Goal: Navigation & Orientation: Find specific page/section

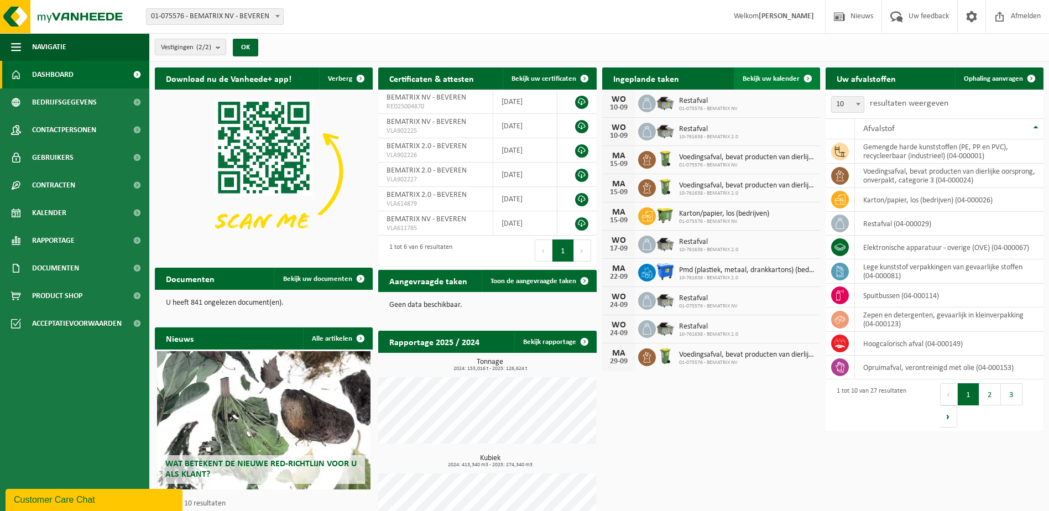
click at [789, 72] on link "Bekijk uw kalender" at bounding box center [776, 78] width 85 height 22
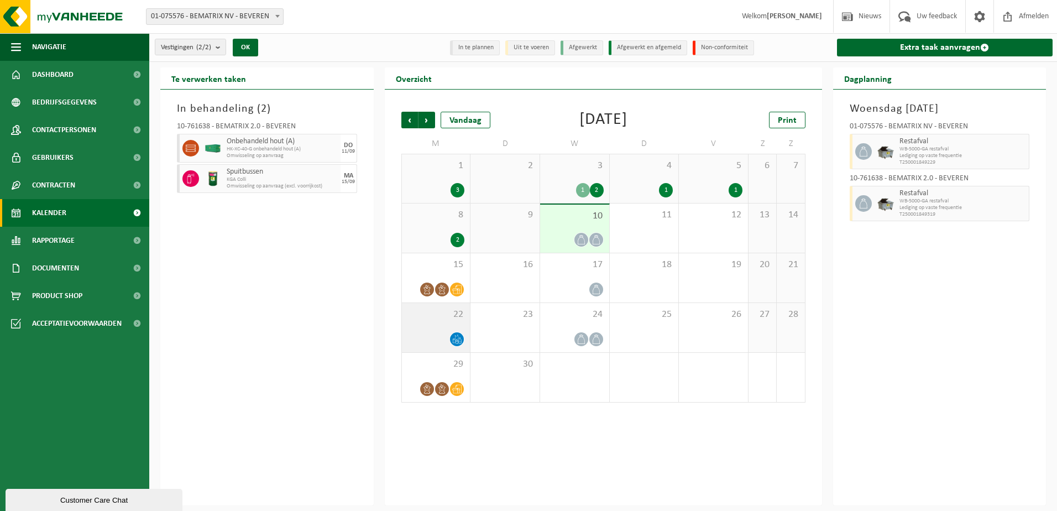
click at [453, 338] on icon at bounding box center [454, 340] width 3 height 4
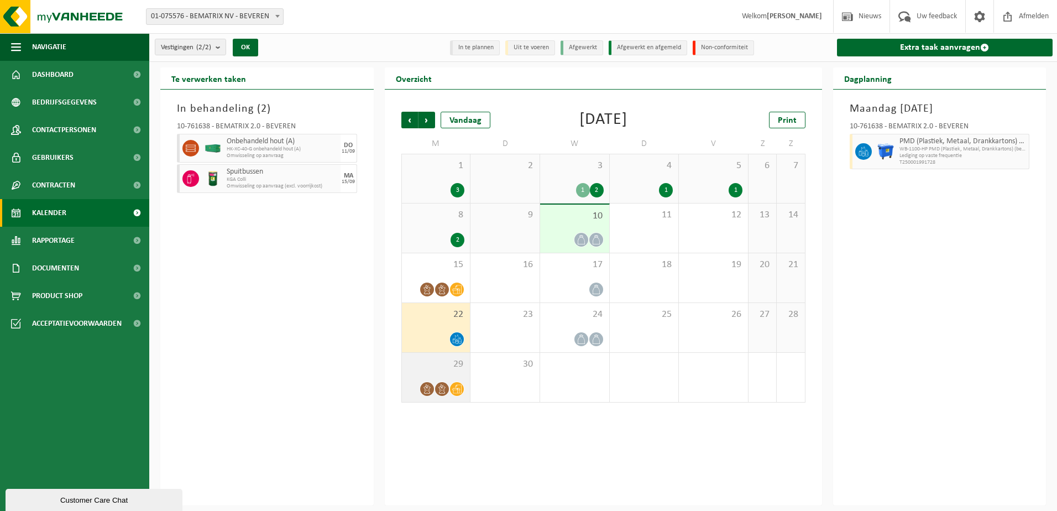
click at [456, 390] on icon at bounding box center [456, 388] width 9 height 9
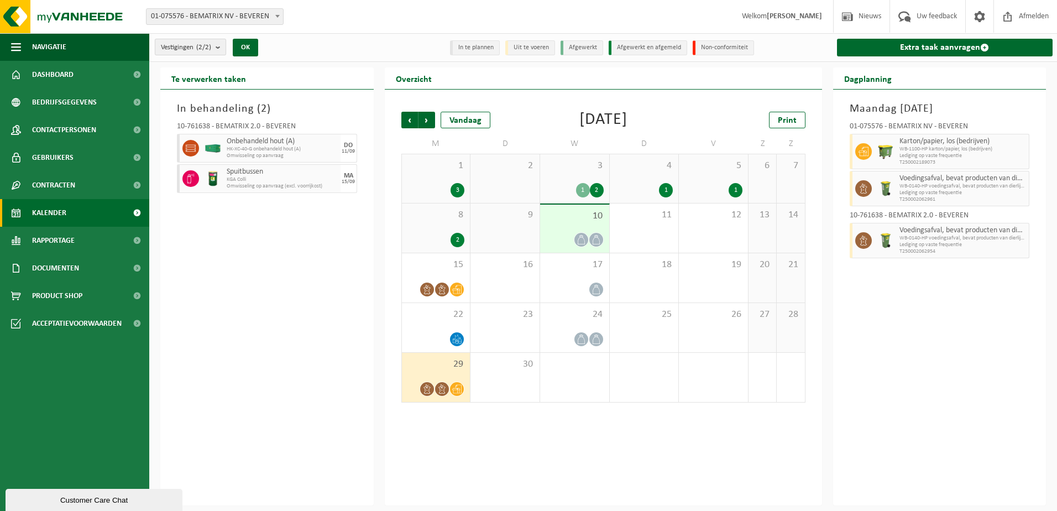
click at [180, 41] on span "Vestigingen (2/2)" at bounding box center [186, 47] width 50 height 17
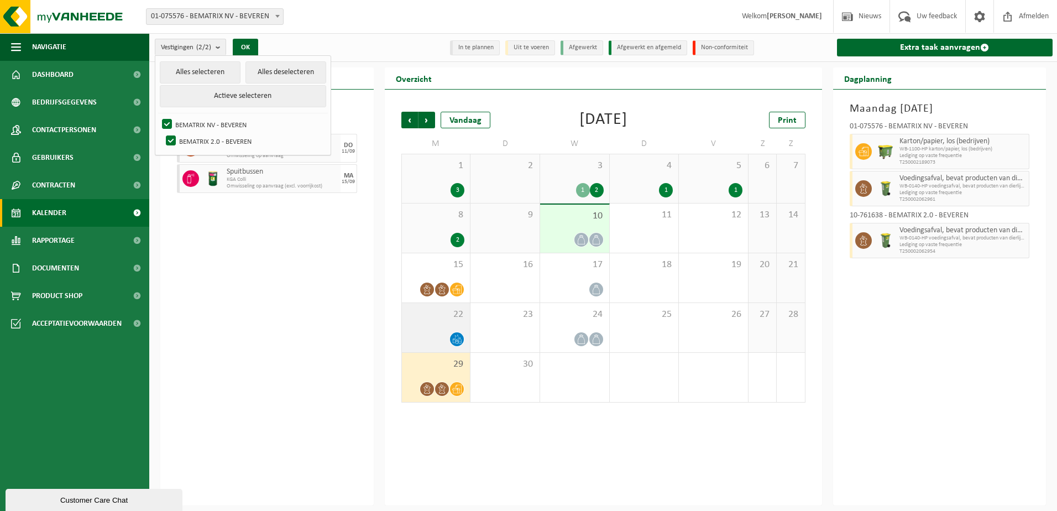
click at [456, 343] on icon at bounding box center [457, 342] width 2 height 4
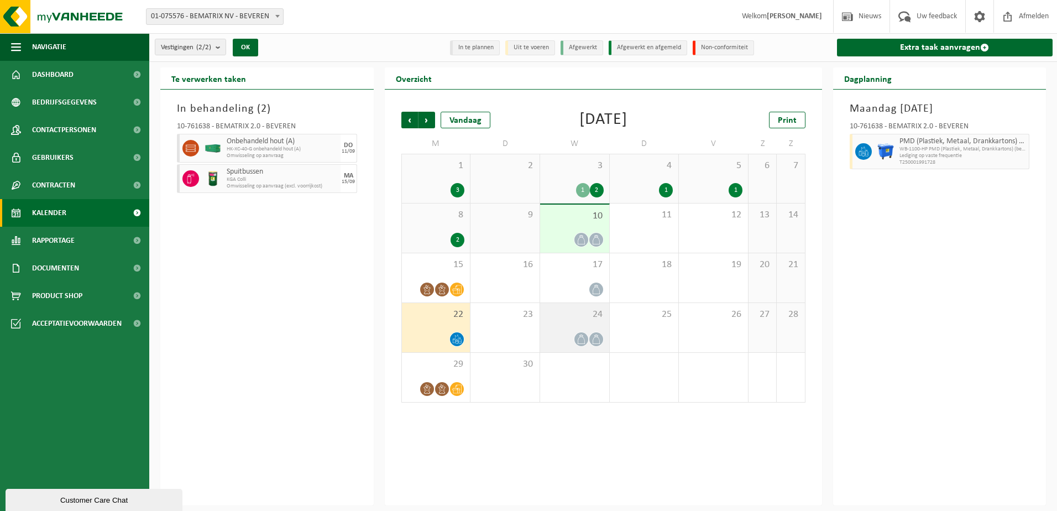
click at [579, 337] on icon at bounding box center [581, 339] width 9 height 9
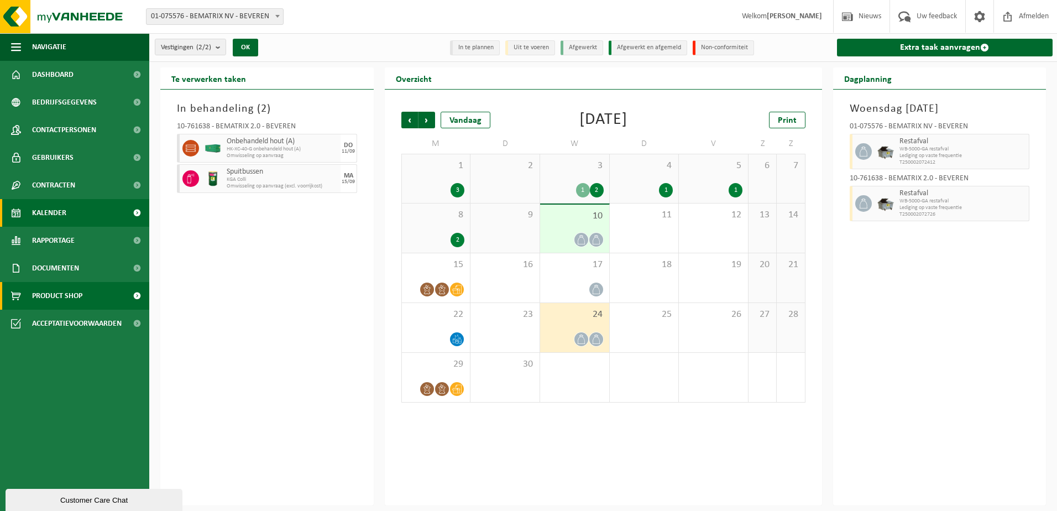
click at [72, 294] on span "Product Shop" at bounding box center [57, 296] width 50 height 28
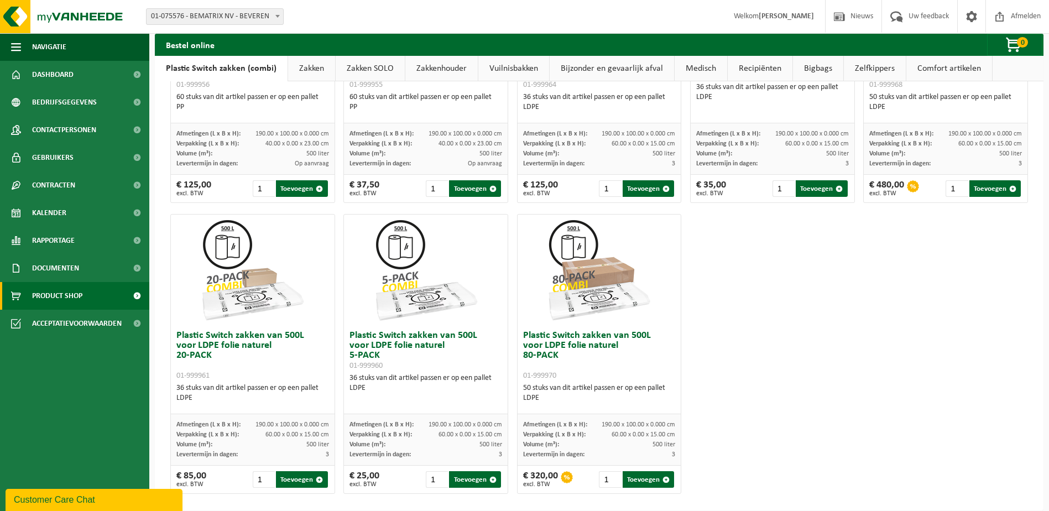
scroll to position [527, 0]
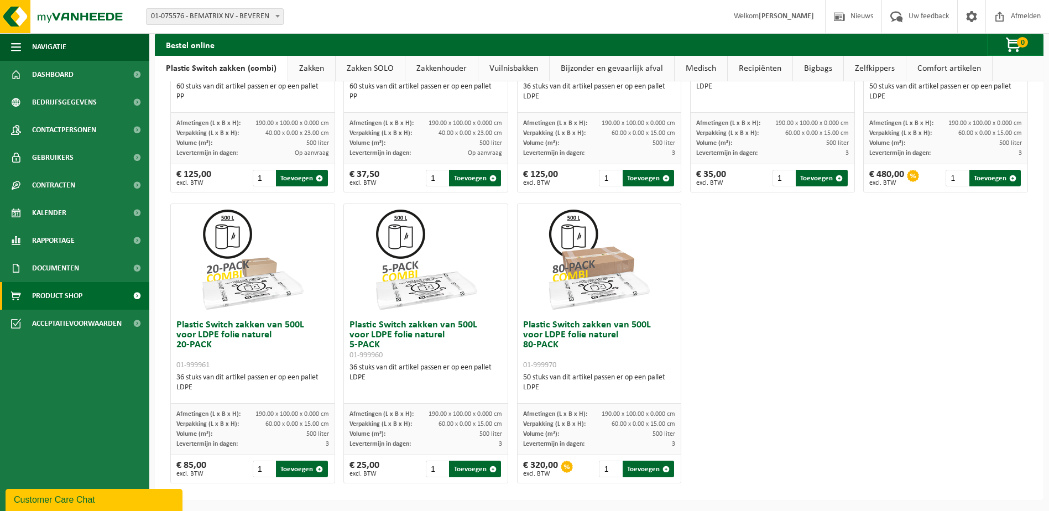
click at [308, 74] on link "Zakken" at bounding box center [311, 68] width 47 height 25
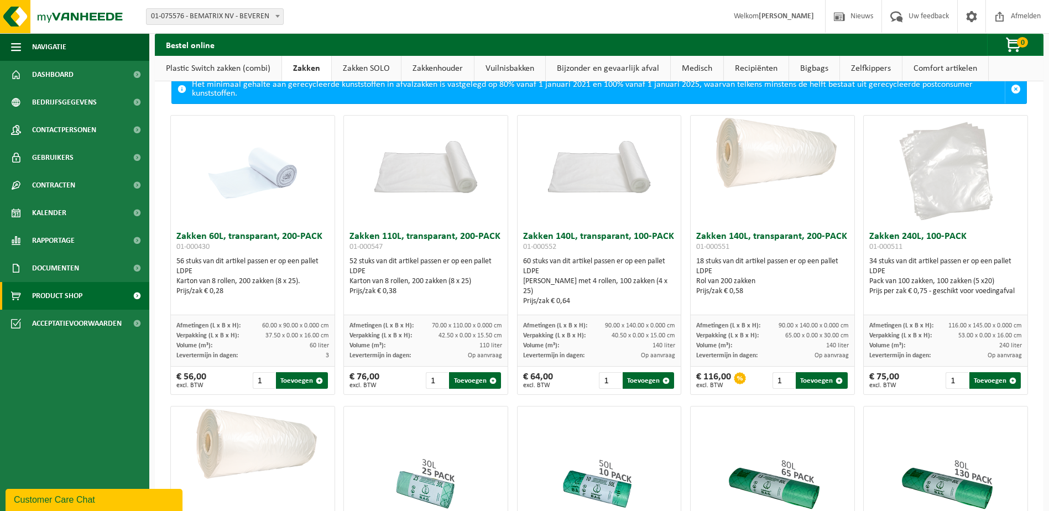
scroll to position [0, 0]
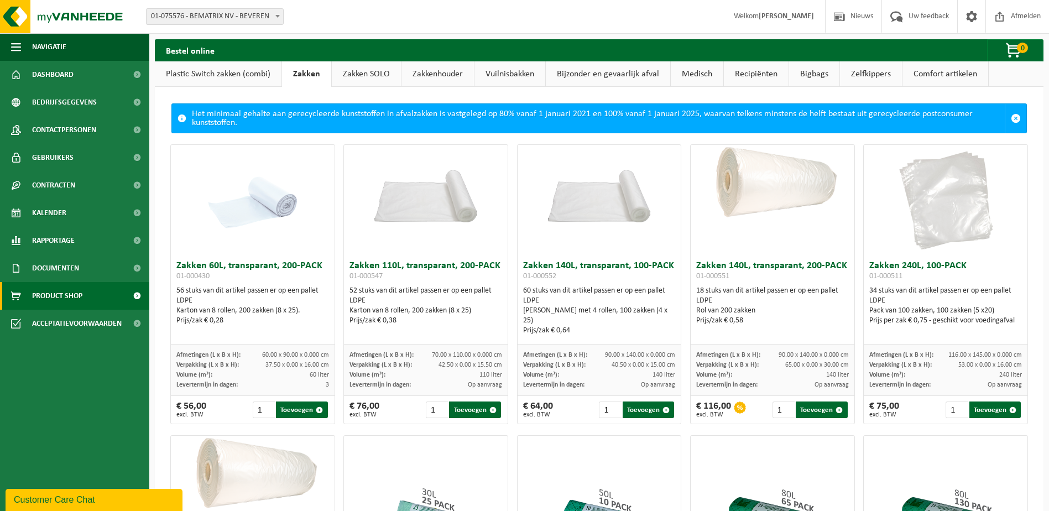
click at [361, 74] on link "Zakken SOLO" at bounding box center [366, 73] width 69 height 25
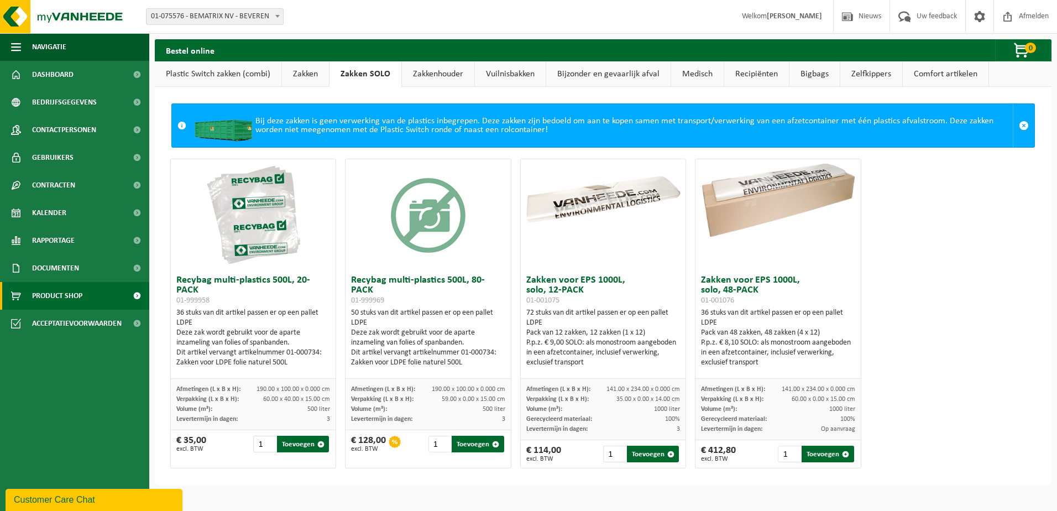
click at [463, 74] on link "Zakkenhouder" at bounding box center [438, 73] width 72 height 25
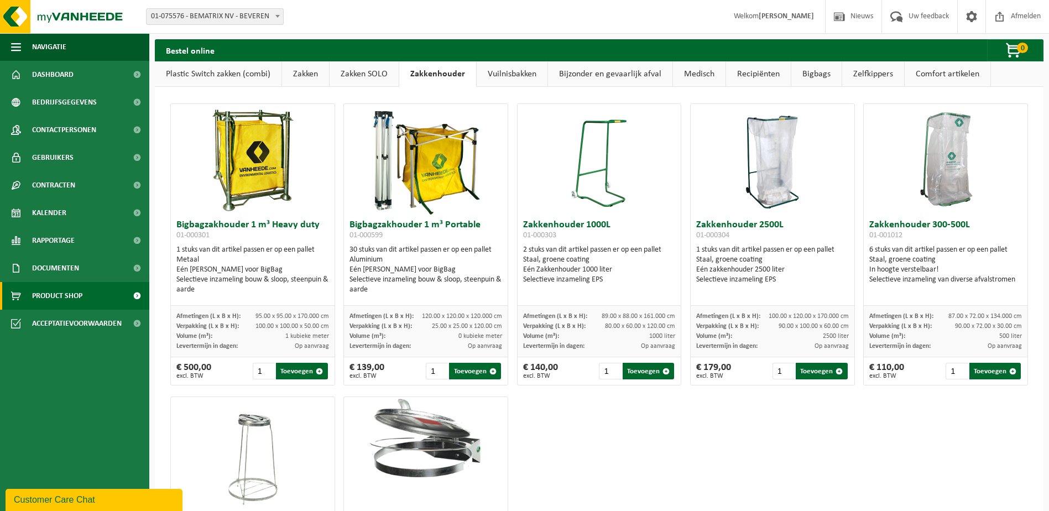
click at [495, 71] on link "Vuilnisbakken" at bounding box center [512, 73] width 71 height 25
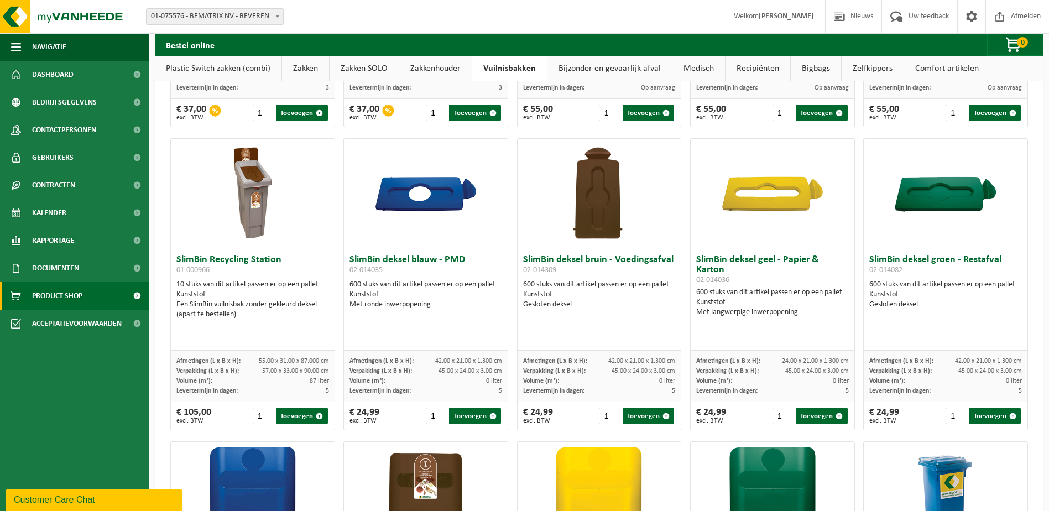
scroll to position [819, 0]
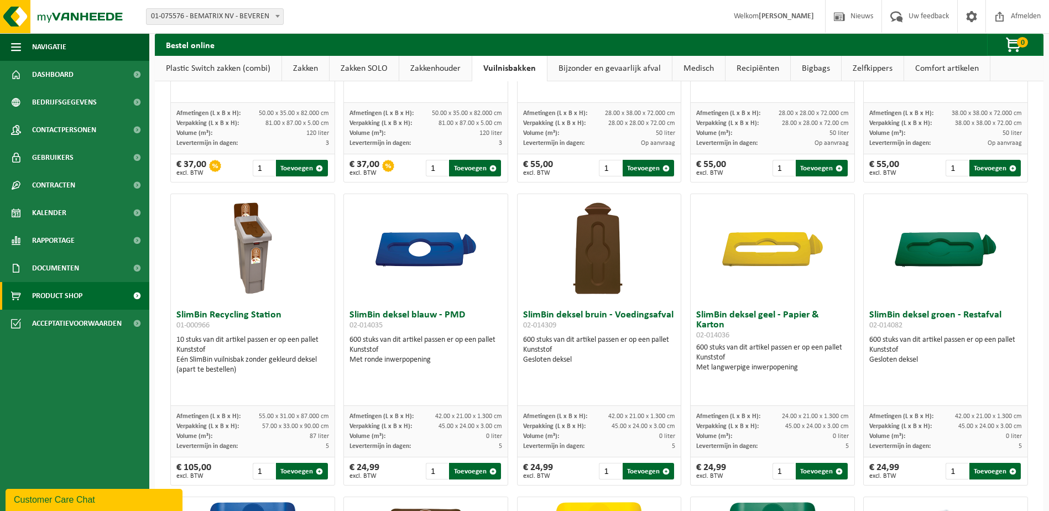
click at [604, 69] on link "Bijzonder en gevaarlijk afval" at bounding box center [609, 68] width 124 height 25
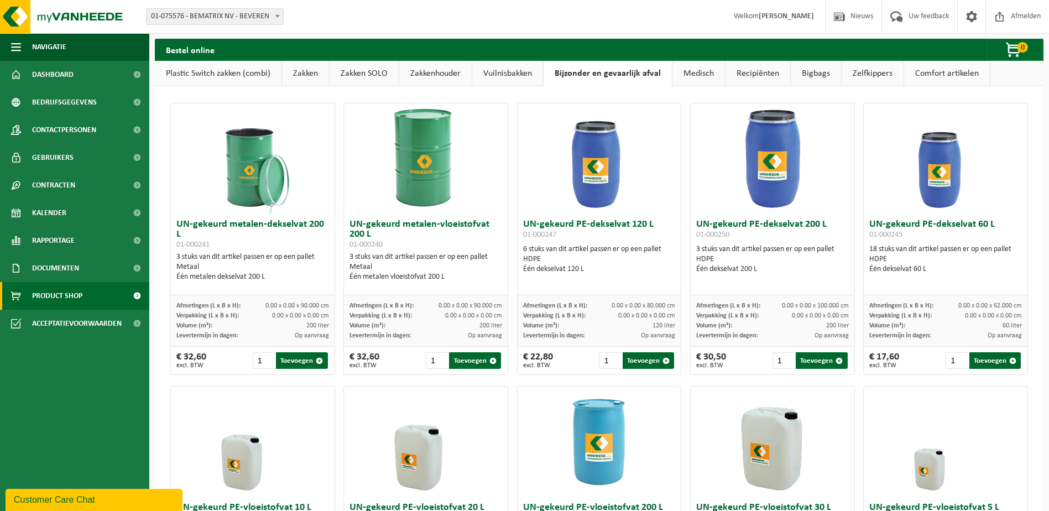
scroll to position [0, 0]
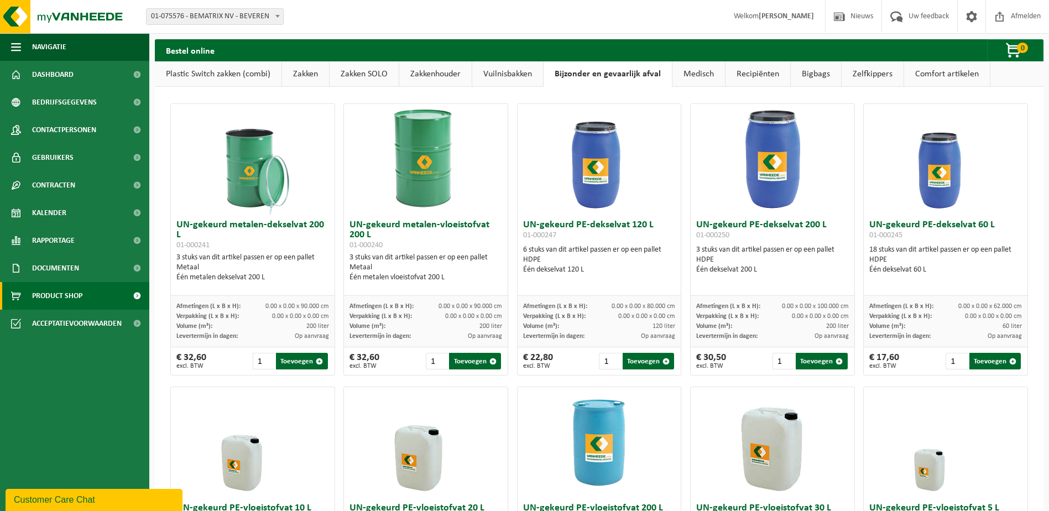
click at [706, 71] on link "Medisch" at bounding box center [698, 73] width 53 height 25
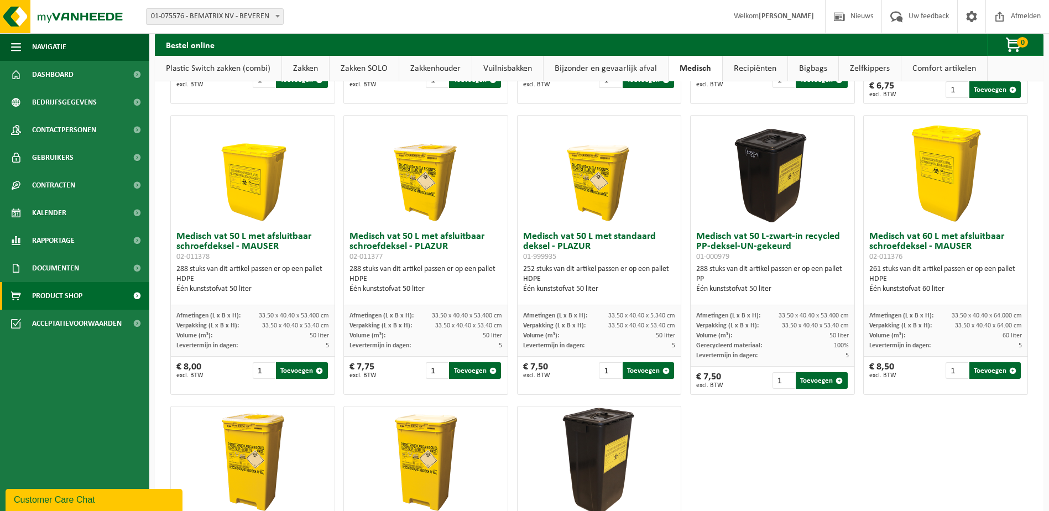
scroll to position [482, 0]
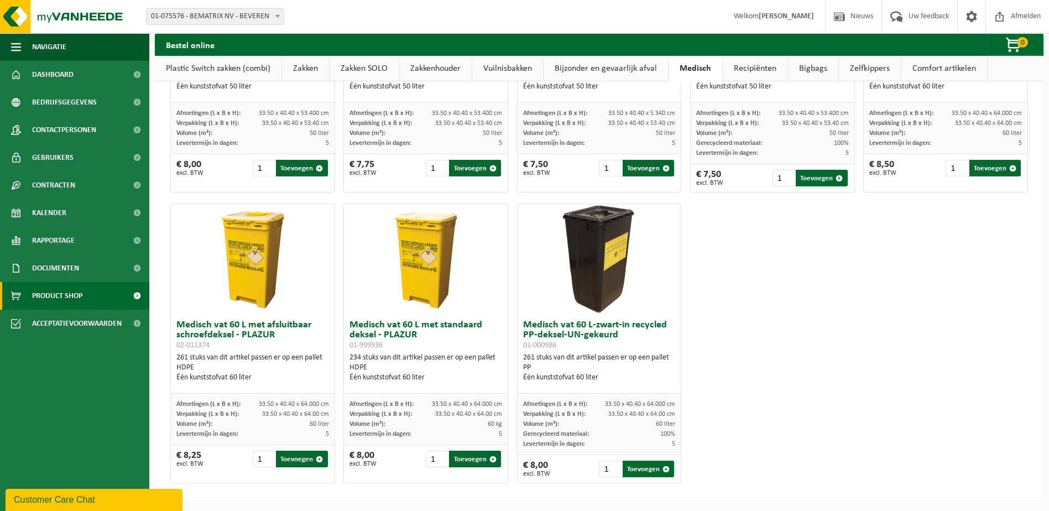
click at [761, 75] on link "Recipiënten" at bounding box center [755, 68] width 65 height 25
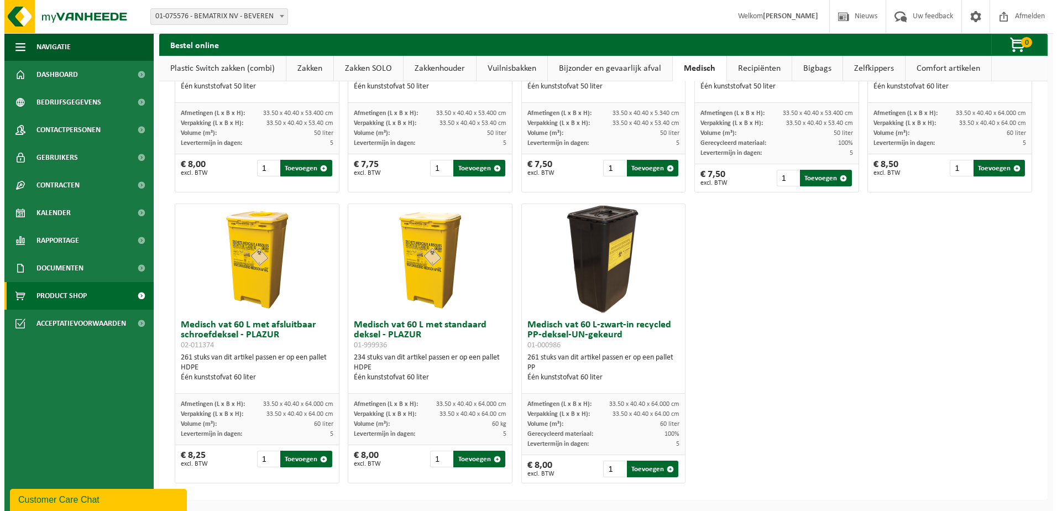
scroll to position [0, 0]
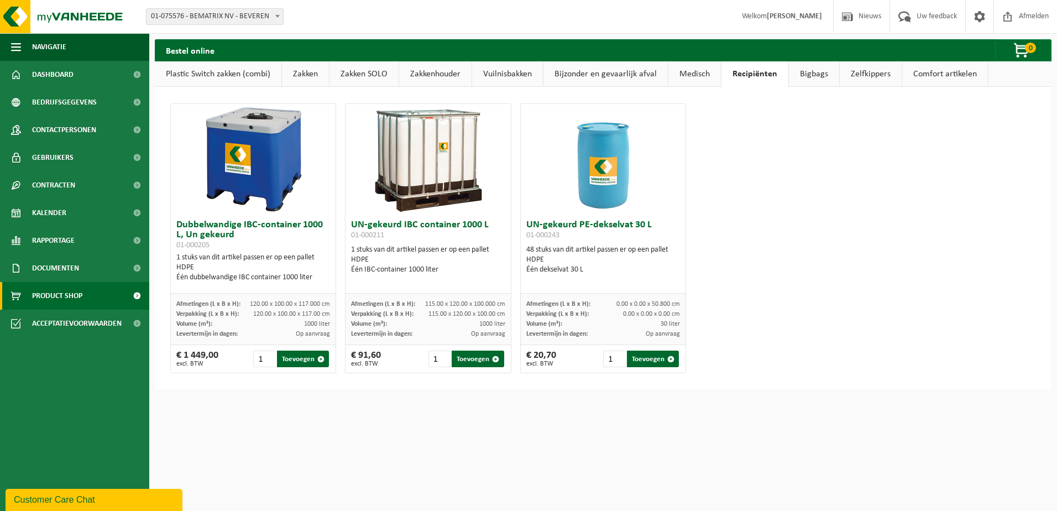
click at [804, 72] on link "Bigbags" at bounding box center [814, 73] width 50 height 25
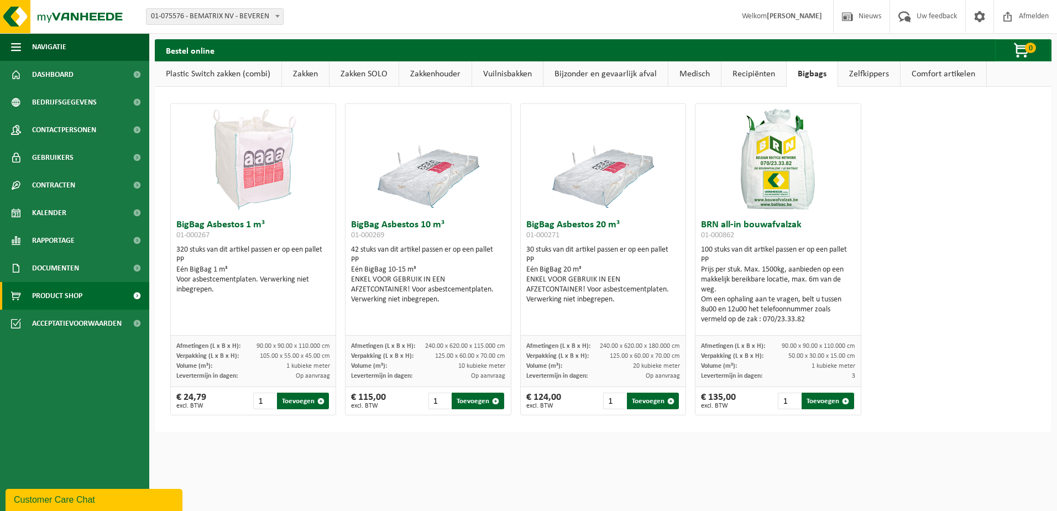
click at [879, 79] on link "Zelfkippers" at bounding box center [869, 73] width 62 height 25
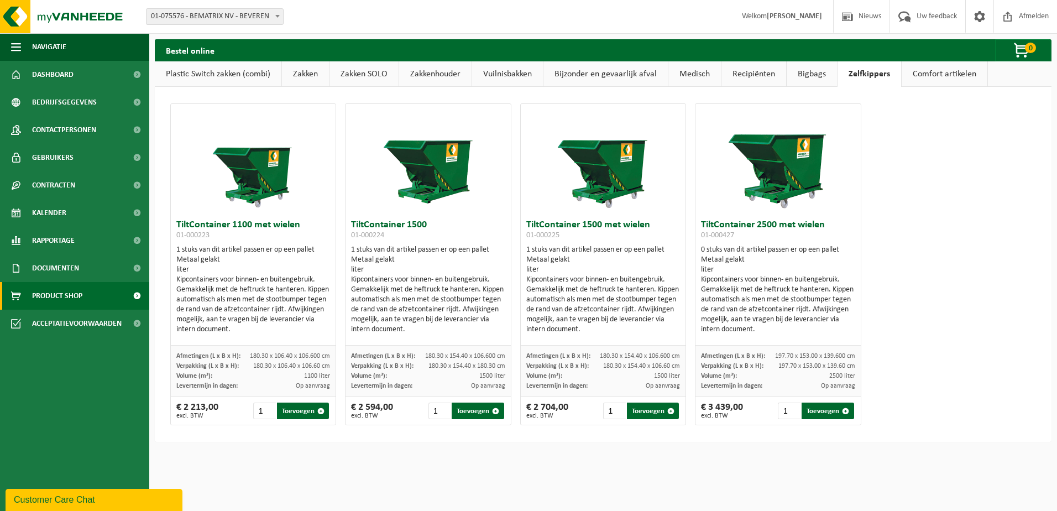
click at [925, 69] on link "Comfort artikelen" at bounding box center [945, 73] width 86 height 25
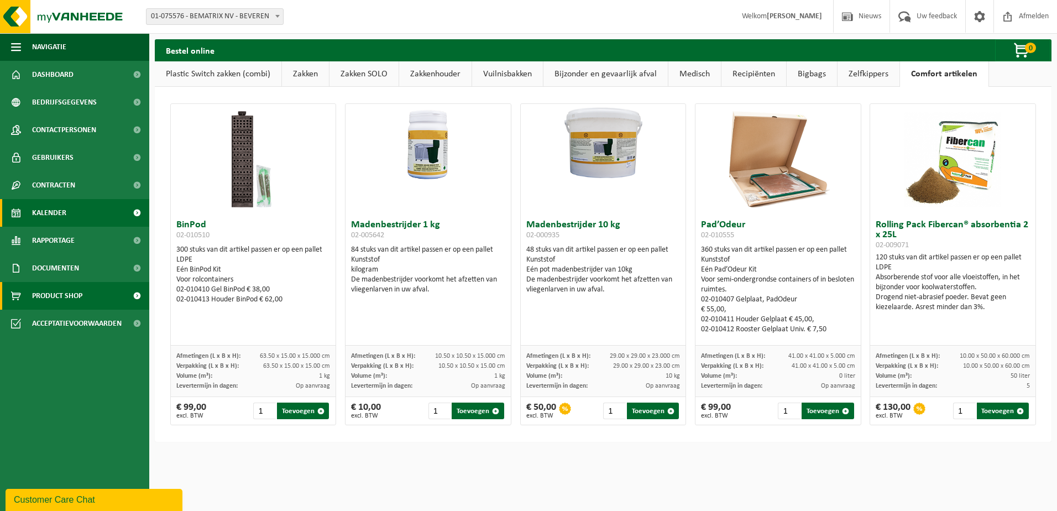
click at [66, 205] on span "Kalender" at bounding box center [49, 213] width 34 height 28
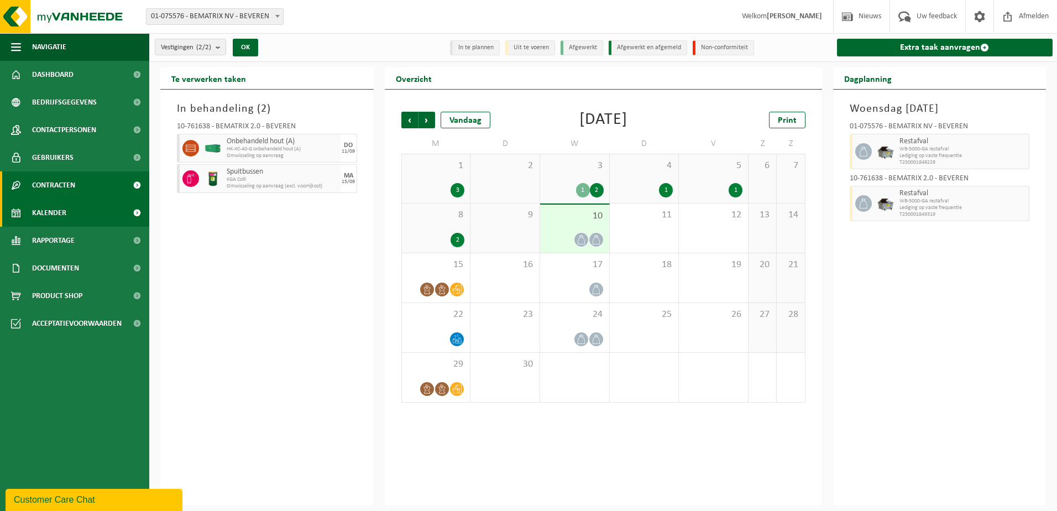
click at [75, 187] on span "Contracten" at bounding box center [53, 185] width 43 height 28
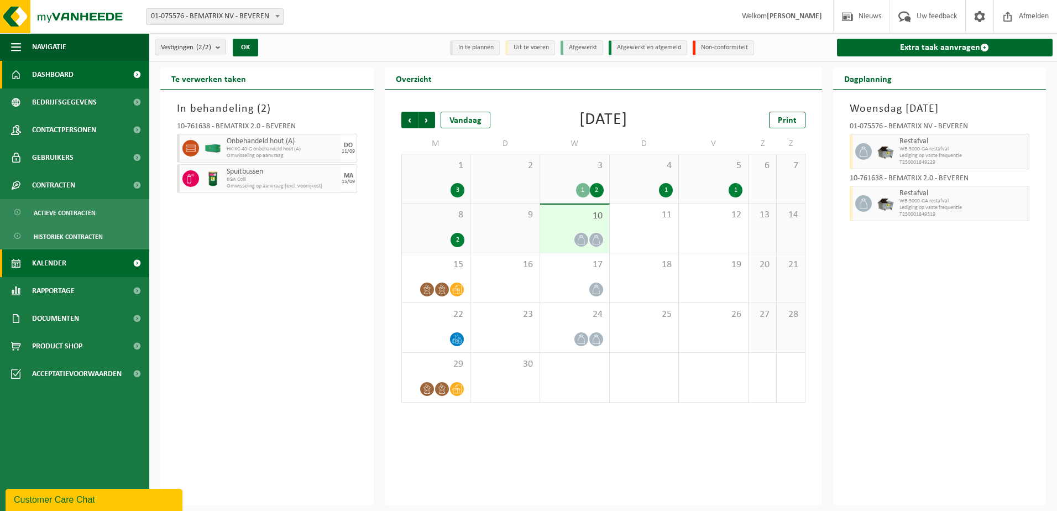
click at [55, 72] on span "Dashboard" at bounding box center [52, 75] width 41 height 28
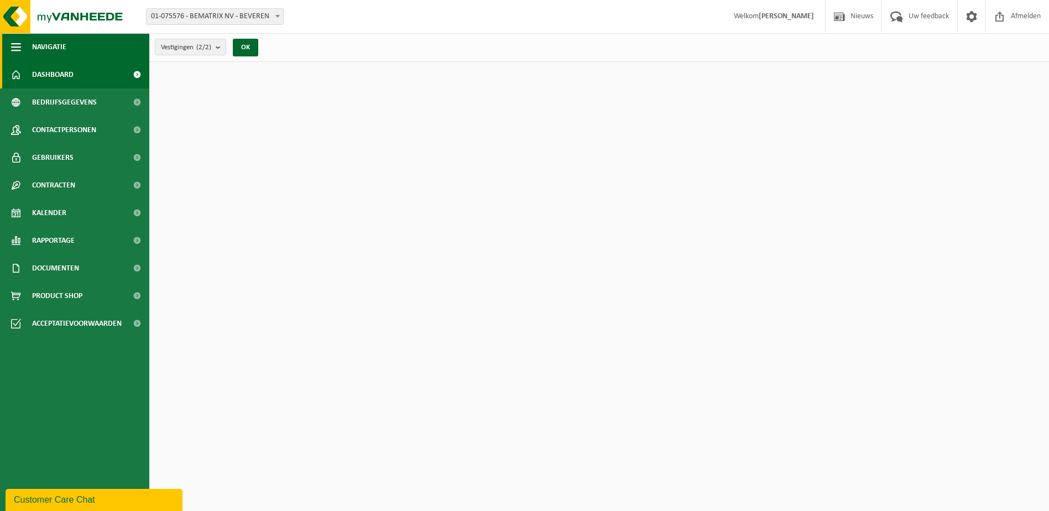
click at [14, 45] on span "button" at bounding box center [16, 47] width 10 height 28
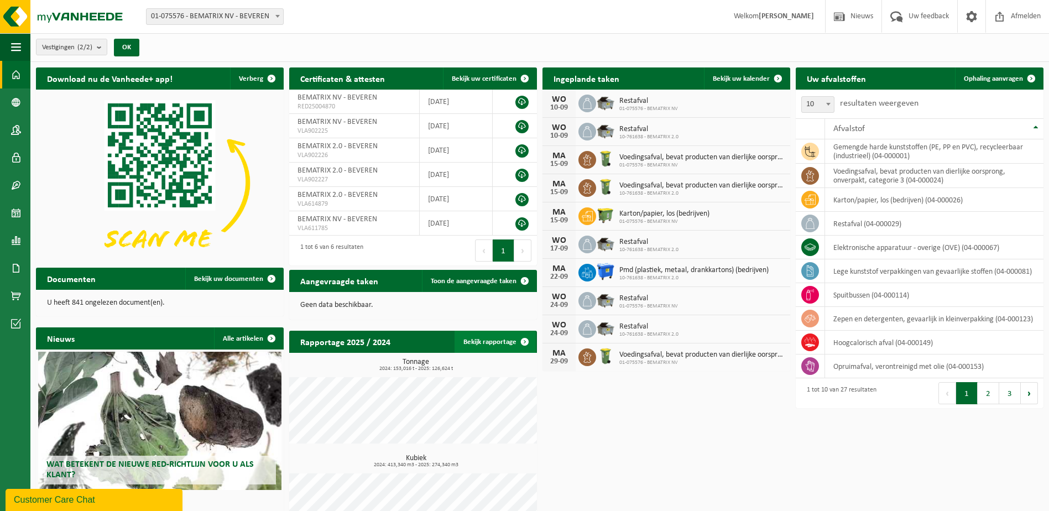
click at [502, 341] on link "Bekijk rapportage" at bounding box center [495, 342] width 81 height 22
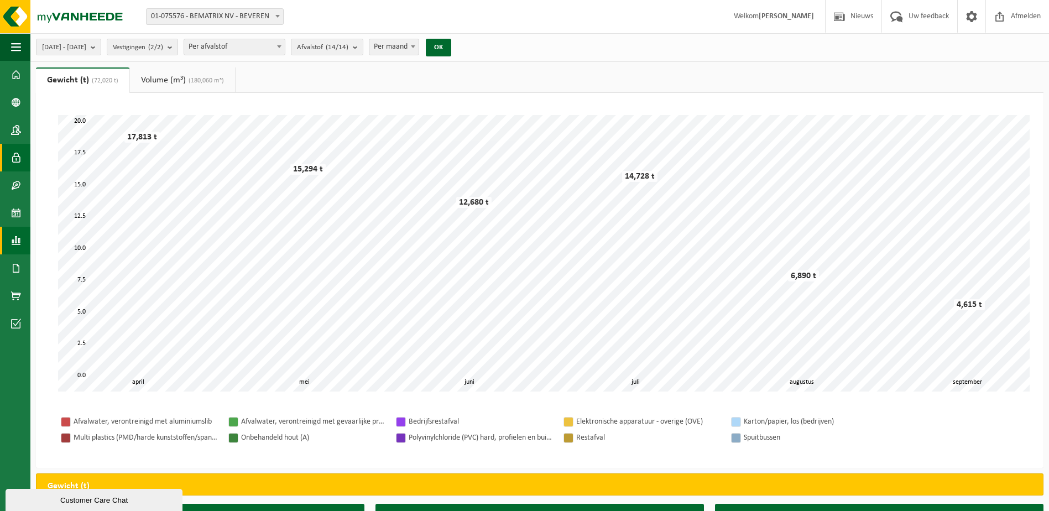
click at [19, 155] on span at bounding box center [16, 158] width 10 height 28
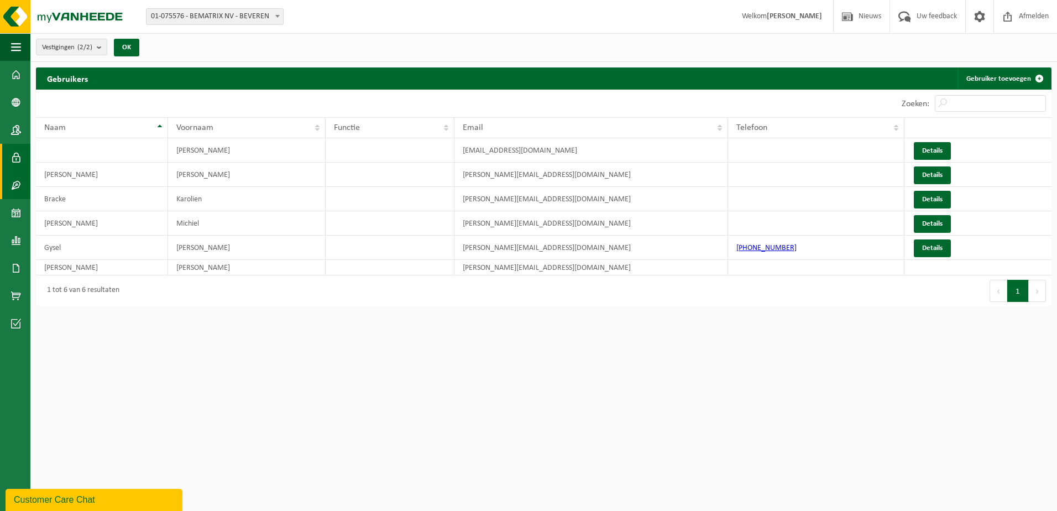
click at [13, 185] on span at bounding box center [16, 185] width 10 height 28
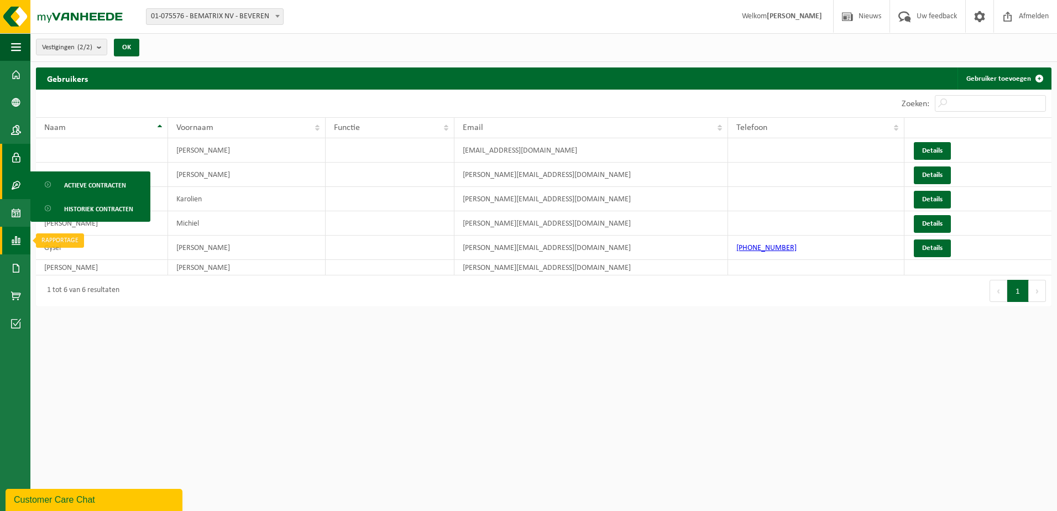
click at [15, 233] on span at bounding box center [16, 241] width 10 height 28
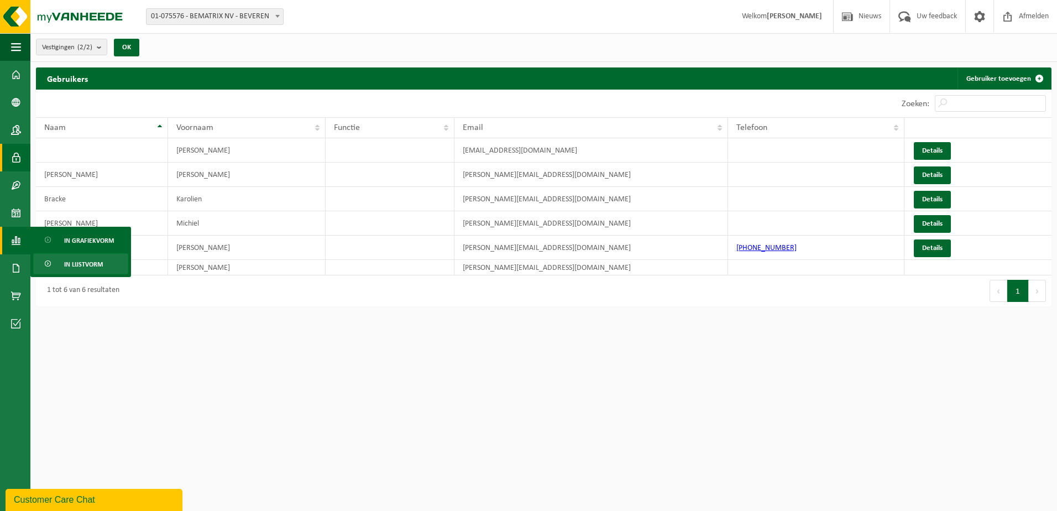
click at [73, 265] on span "In lijstvorm" at bounding box center [83, 264] width 39 height 21
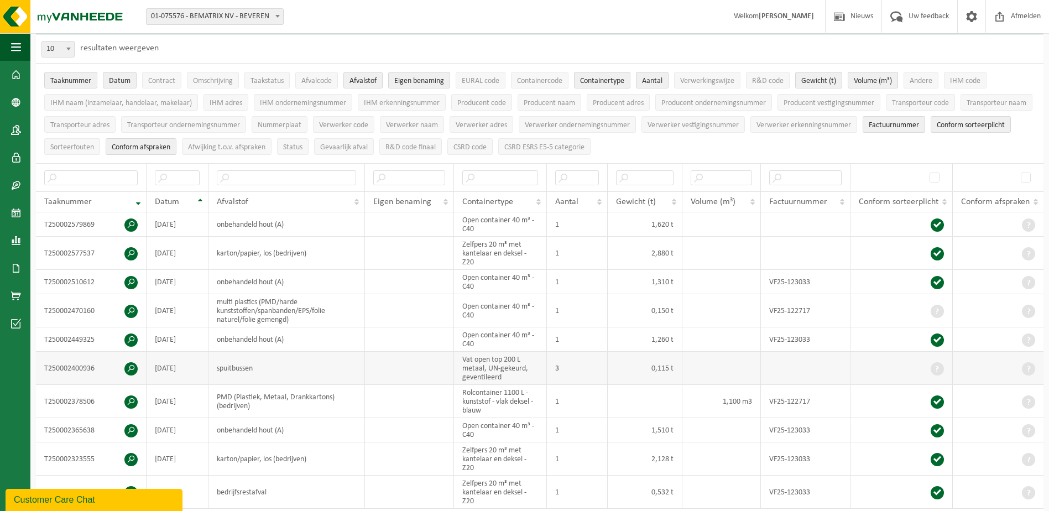
scroll to position [111, 0]
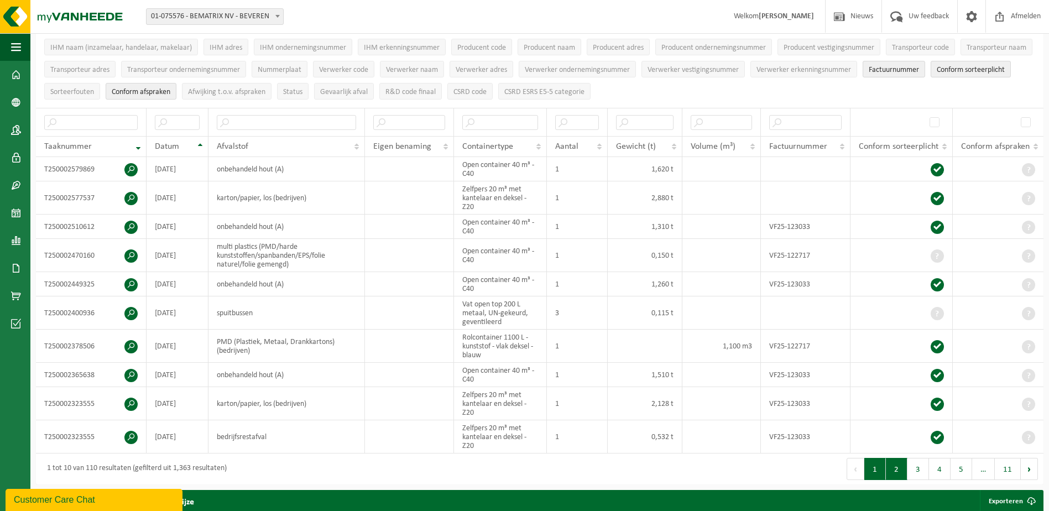
click at [888, 468] on button "2" at bounding box center [897, 469] width 22 height 22
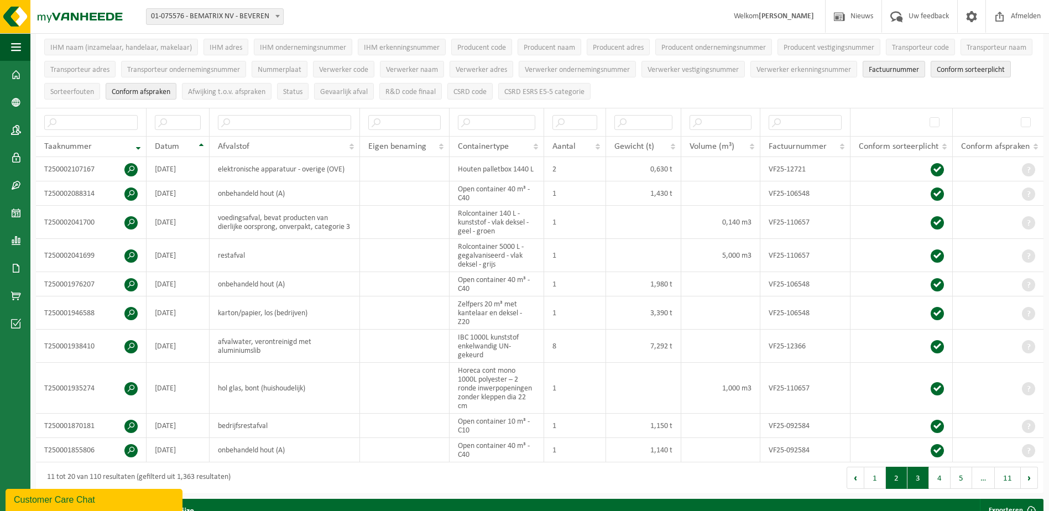
click at [919, 474] on button "3" at bounding box center [918, 478] width 22 height 22
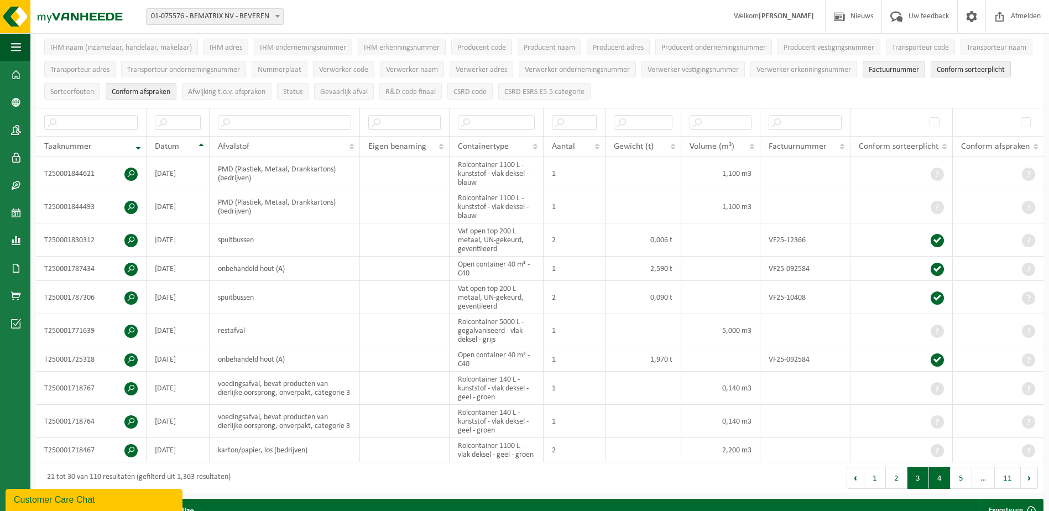
click at [940, 479] on button "4" at bounding box center [940, 478] width 22 height 22
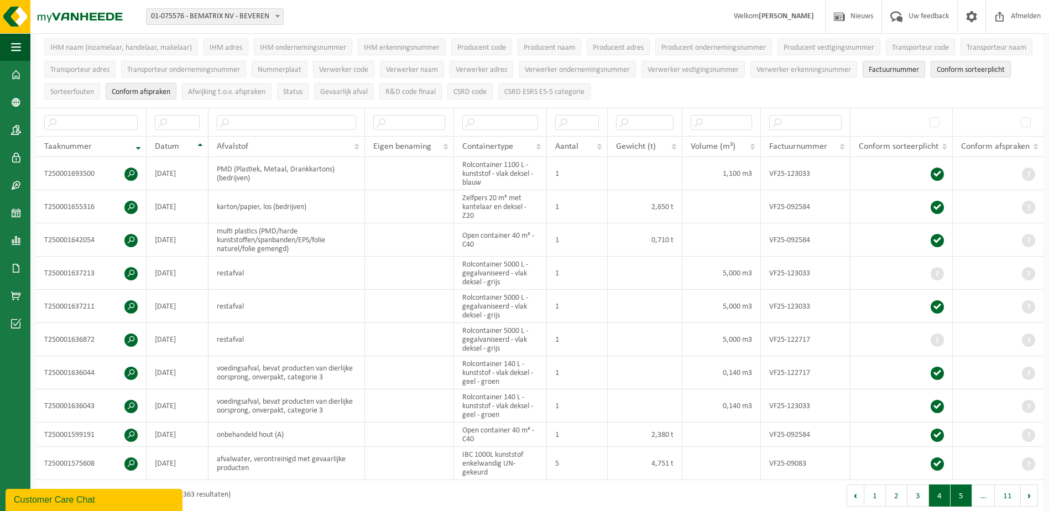
click at [968, 489] on button "5" at bounding box center [962, 495] width 22 height 22
